Goal: Information Seeking & Learning: Learn about a topic

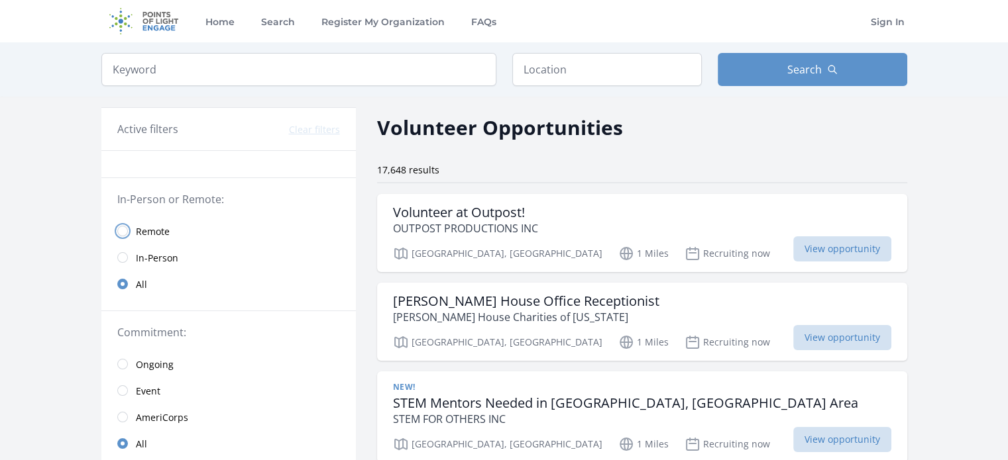
click at [121, 229] on input "radio" at bounding box center [122, 231] width 11 height 11
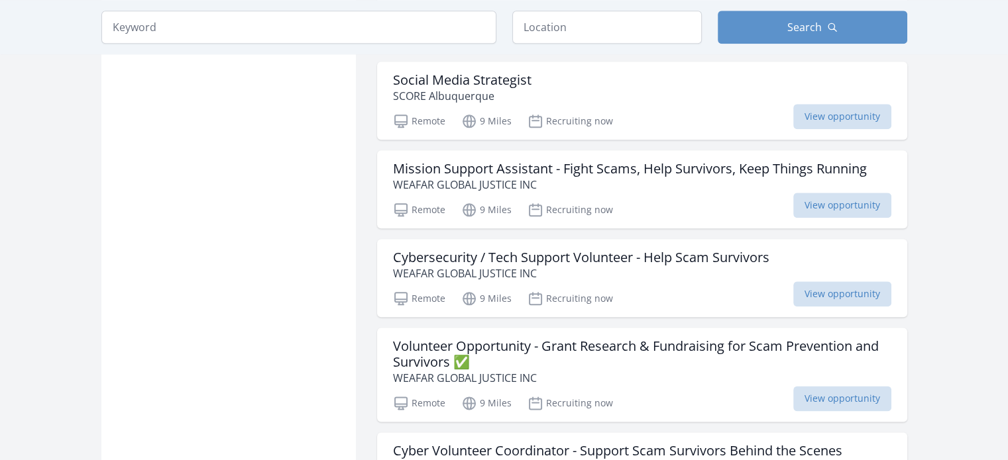
scroll to position [1590, 0]
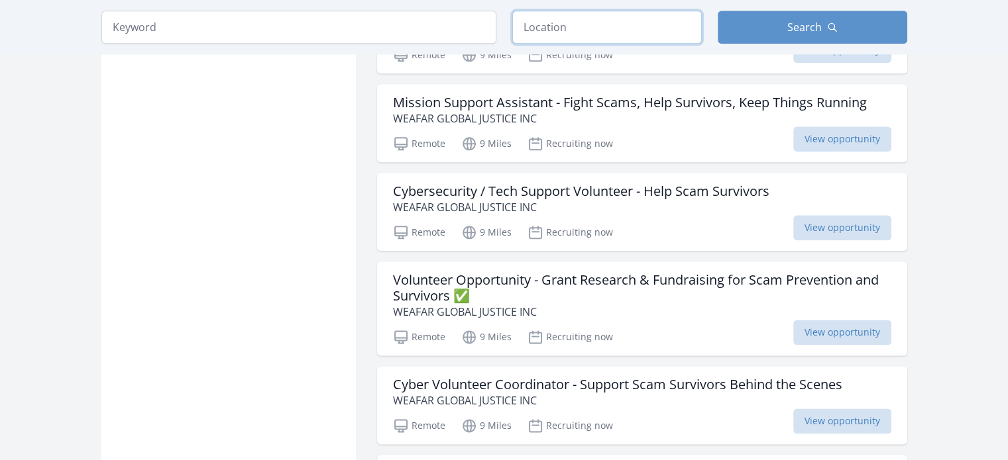
click at [547, 29] on input "text" at bounding box center [606, 27] width 189 height 33
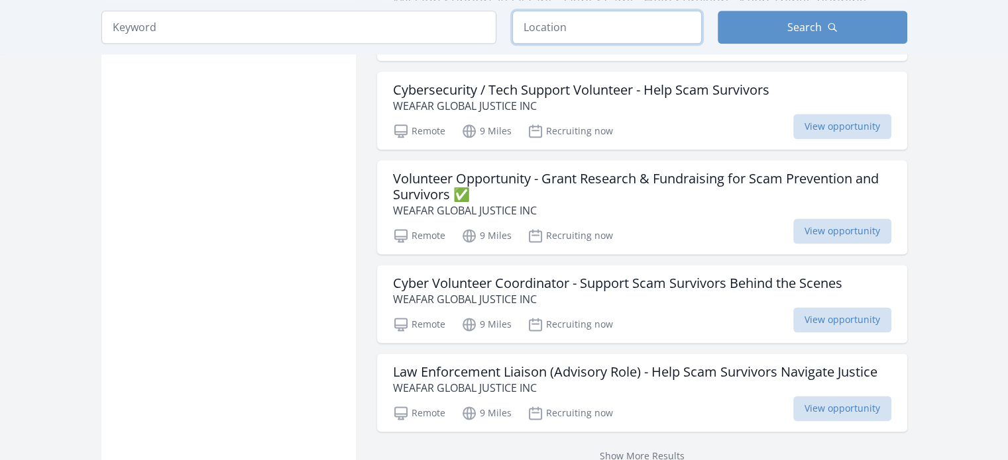
scroll to position [1723, 0]
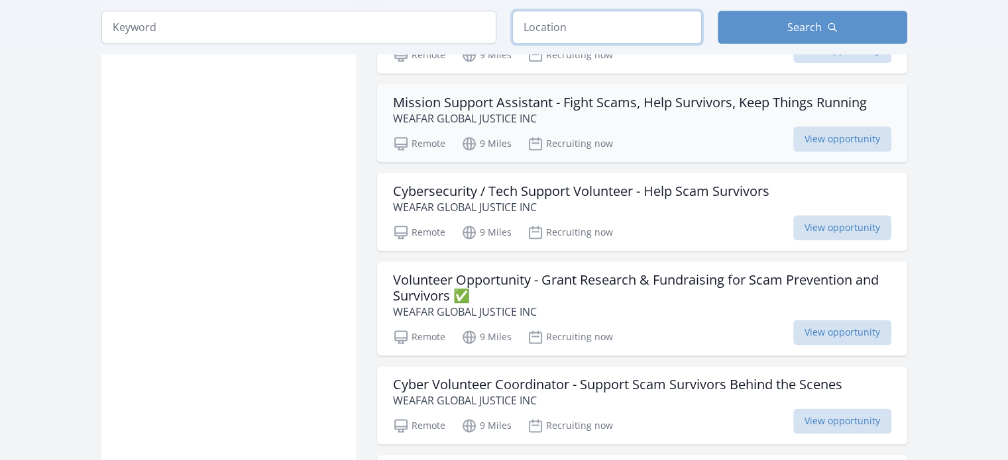
scroll to position [1458, 0]
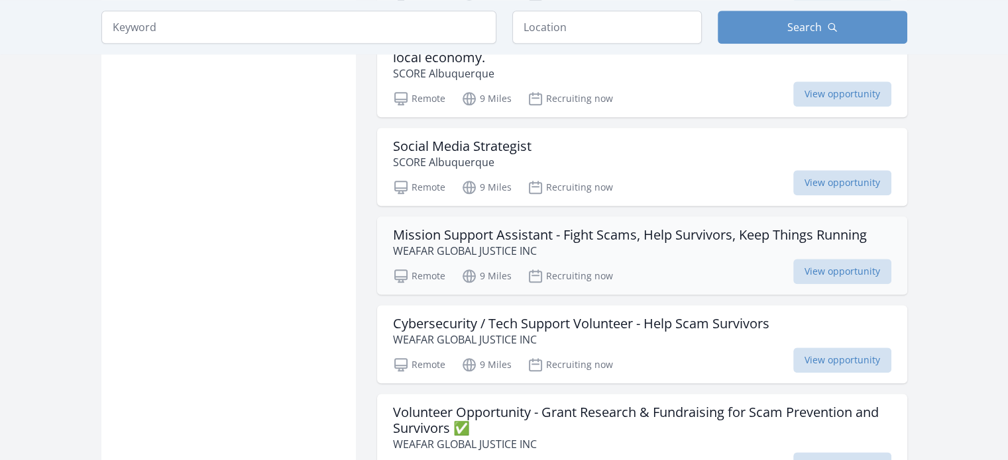
click at [425, 229] on h3 "Mission Support Assistant - Fight Scams, Help Survivors, Keep Things Running" at bounding box center [630, 235] width 474 height 16
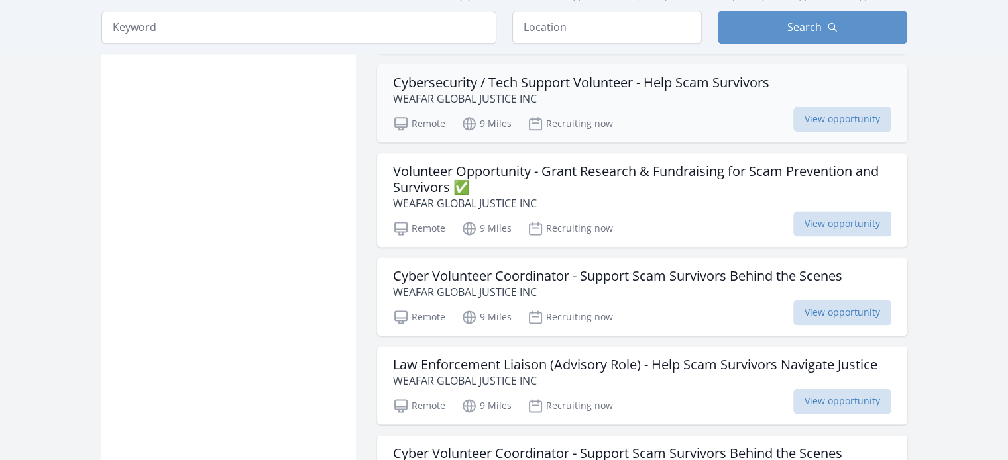
scroll to position [1723, 0]
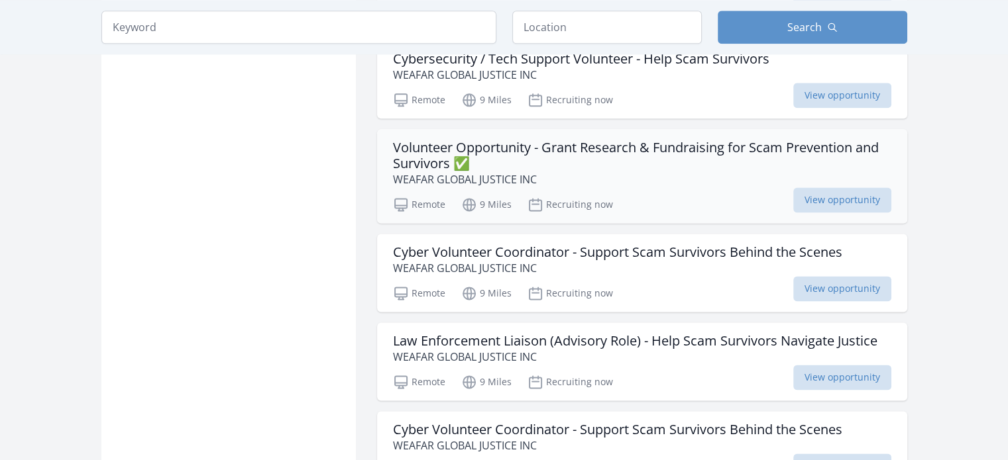
click at [437, 159] on h3 "Volunteer Opportunity - Grant Research & Fundraising for Scam Prevention and Su…" at bounding box center [642, 156] width 498 height 32
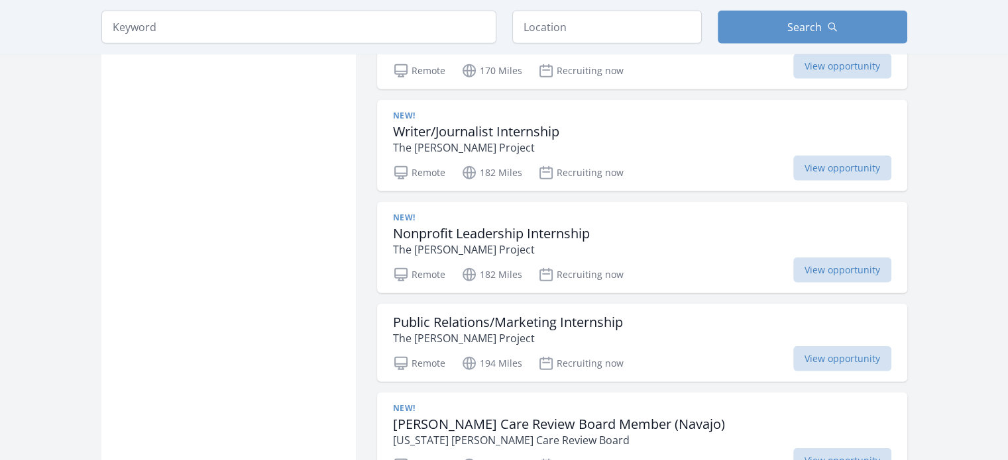
scroll to position [3511, 0]
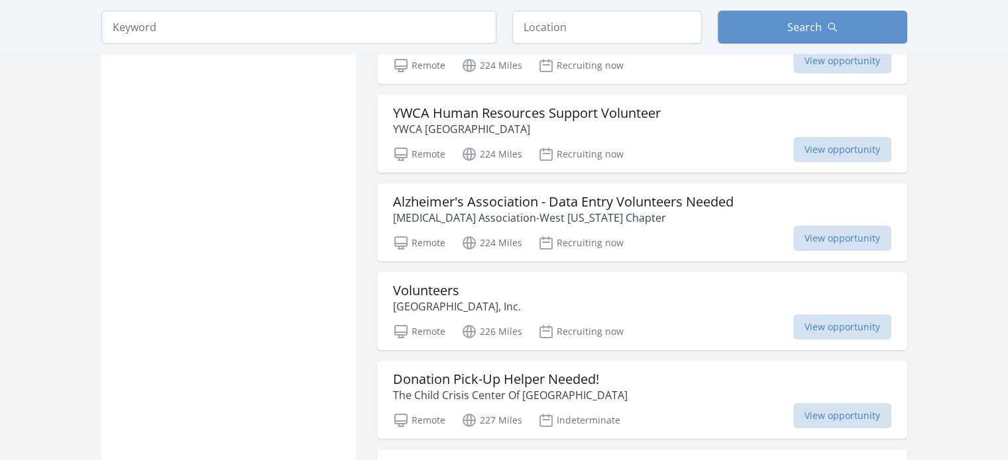
scroll to position [4638, 0]
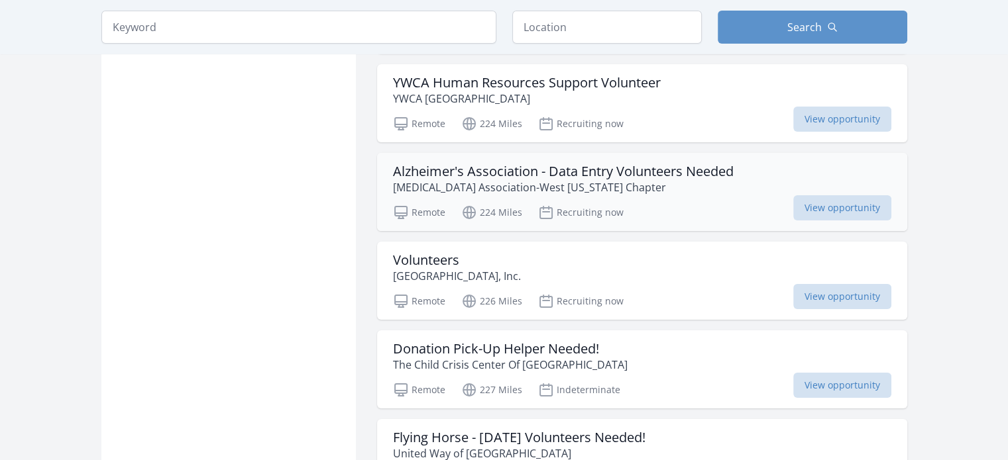
click at [410, 164] on h3 "Alzheimer's Association - Data Entry Volunteers Needed" at bounding box center [563, 172] width 341 height 16
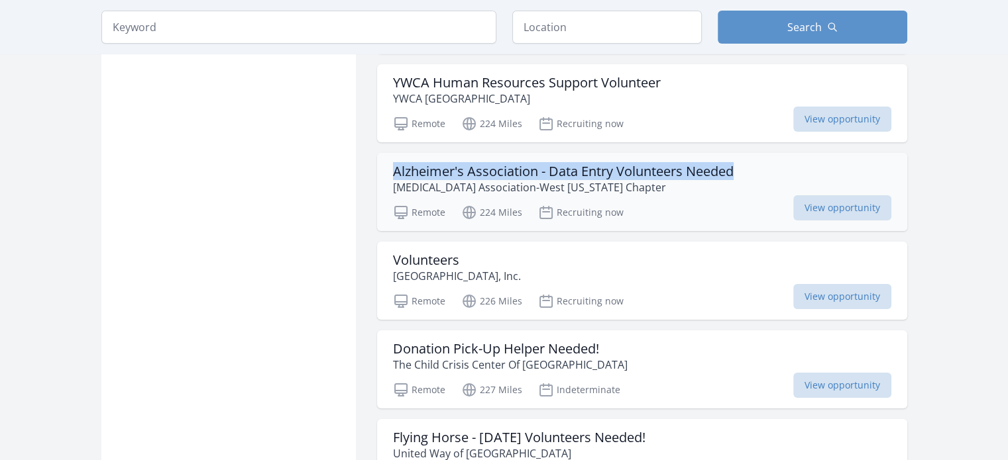
drag, startPoint x: 375, startPoint y: 156, endPoint x: 746, endPoint y: 160, distance: 371.0
copy h3 "Alzheimer's Association - Data Entry Volunteers Needed"
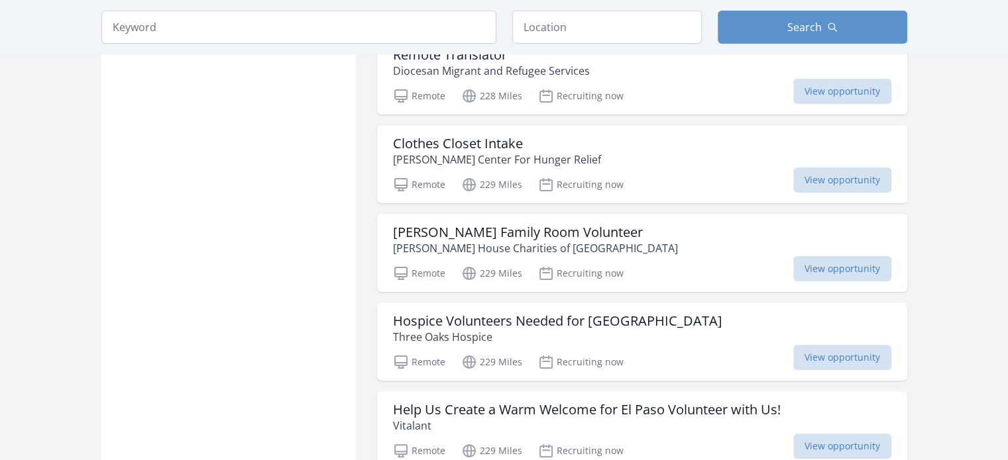
scroll to position [5366, 0]
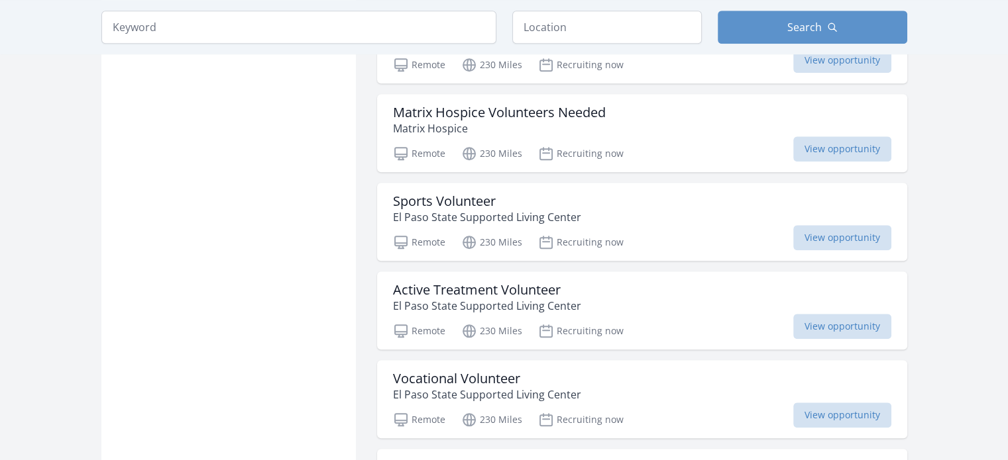
scroll to position [6312, 0]
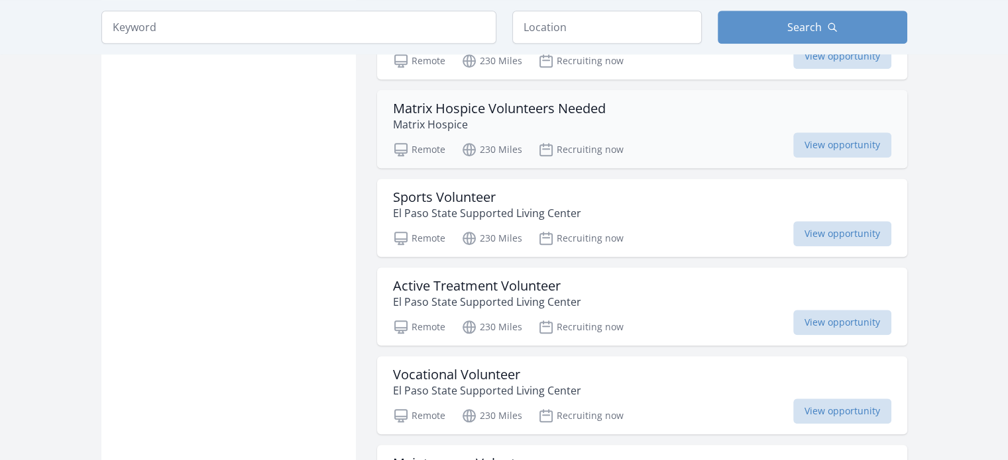
click at [663, 111] on div "Matrix Hospice Volunteers Needed Matrix Hospice" at bounding box center [642, 117] width 498 height 32
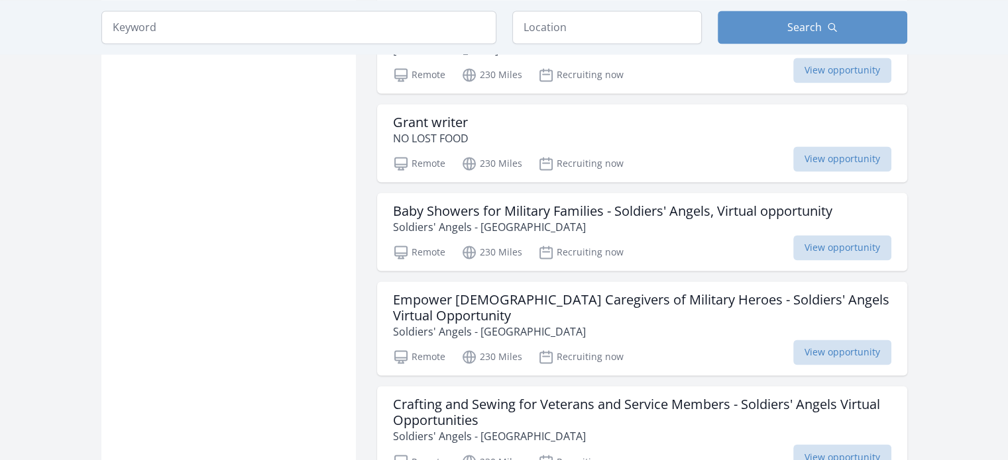
scroll to position [7112, 0]
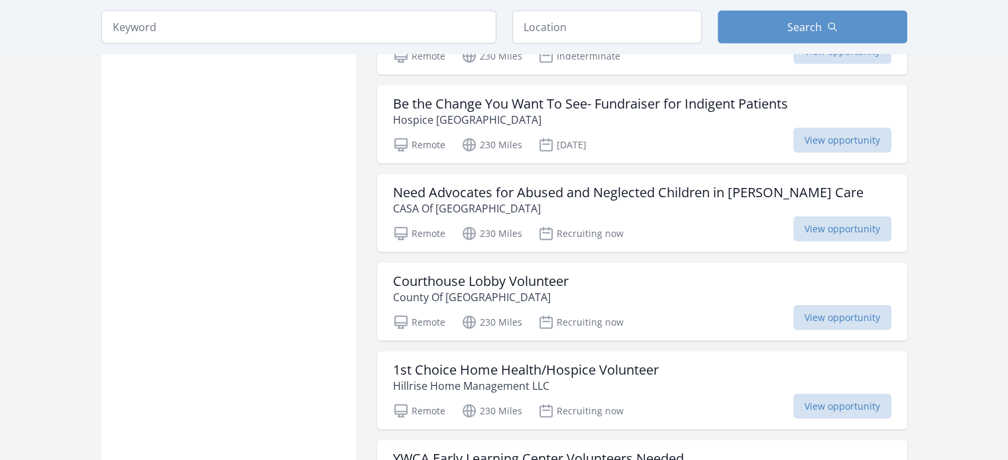
scroll to position [8263, 0]
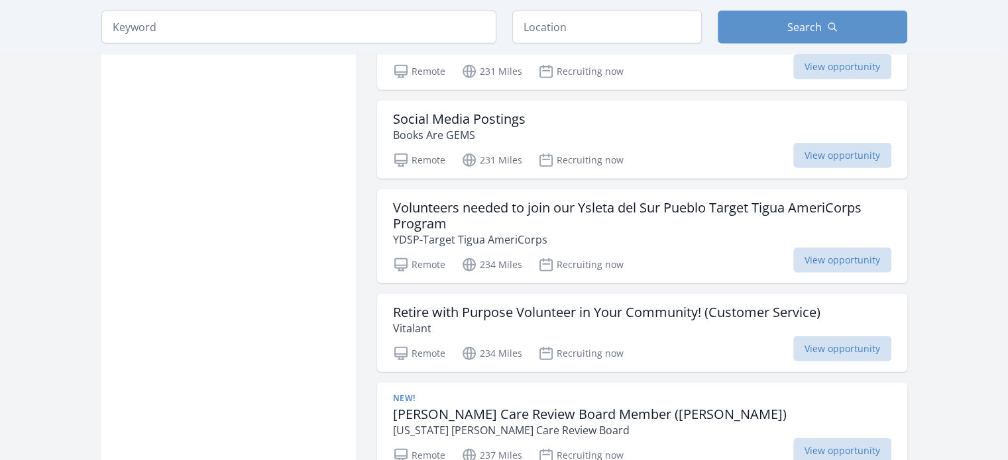
scroll to position [8885, 0]
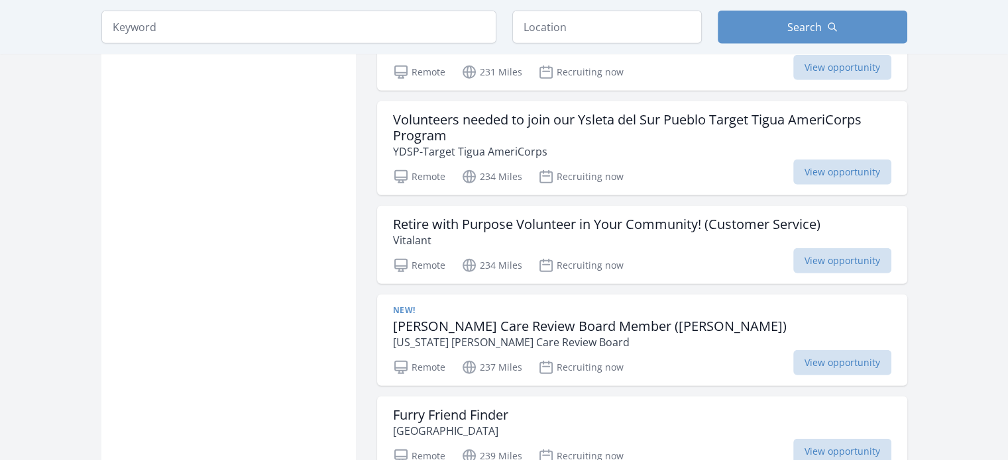
scroll to position [8973, 0]
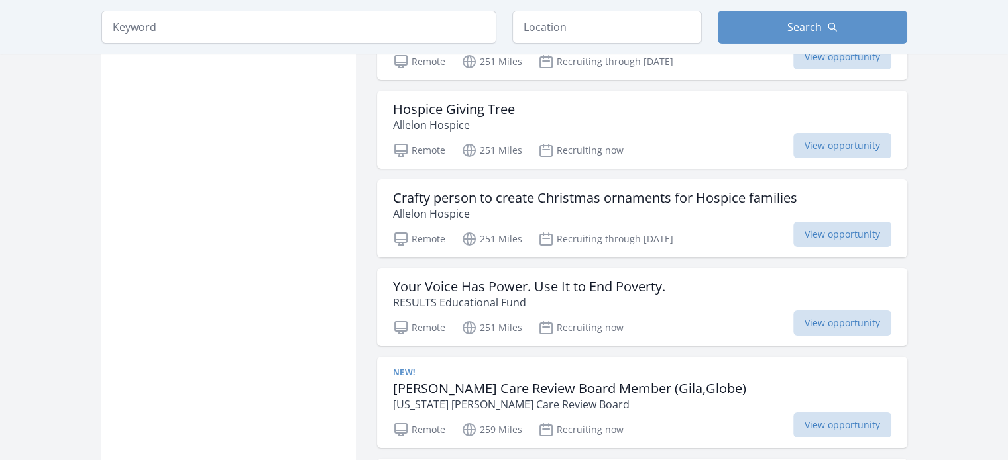
scroll to position [9808, 0]
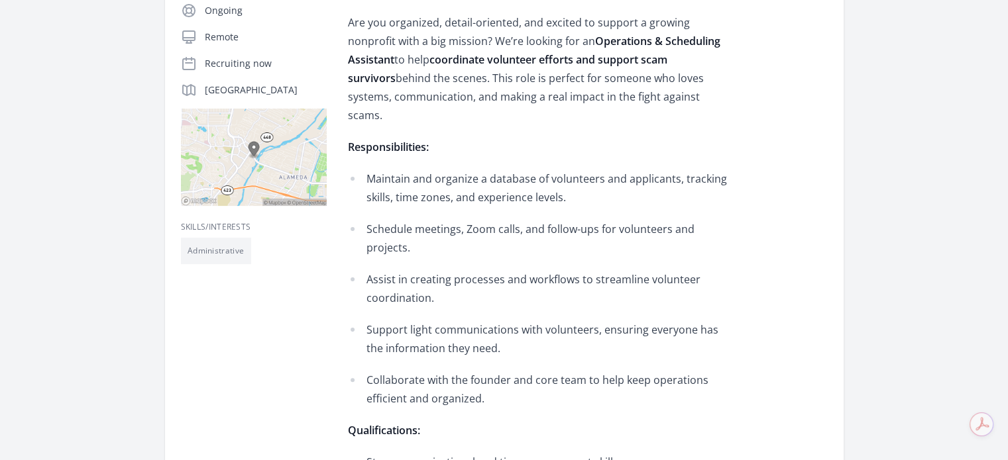
scroll to position [331, 0]
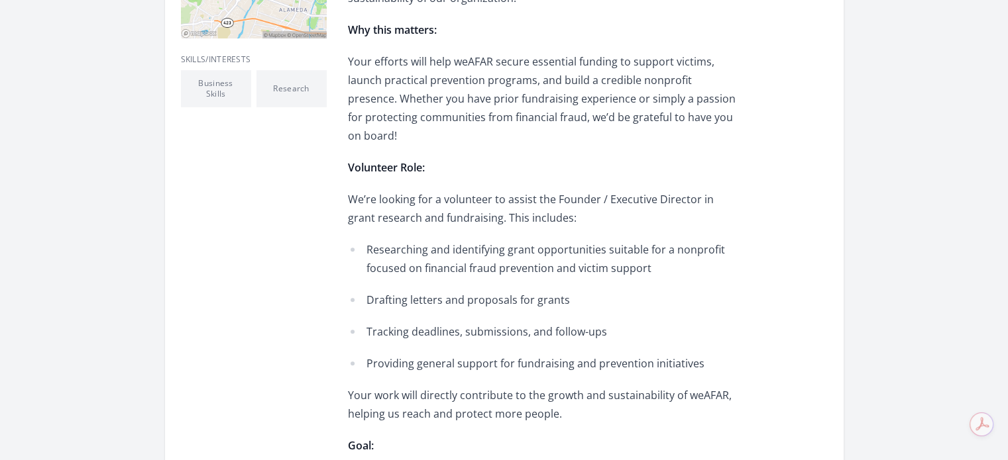
scroll to position [530, 0]
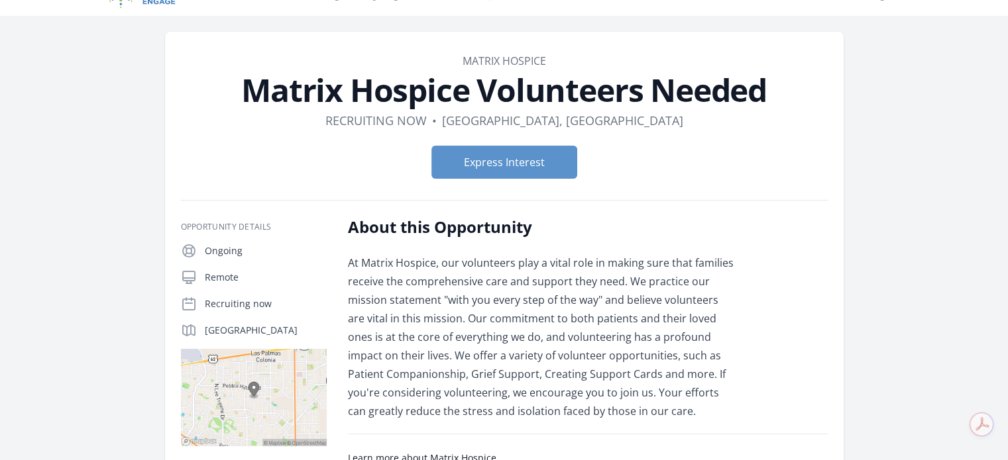
scroll to position [19, 0]
